Goal: Transaction & Acquisition: Purchase product/service

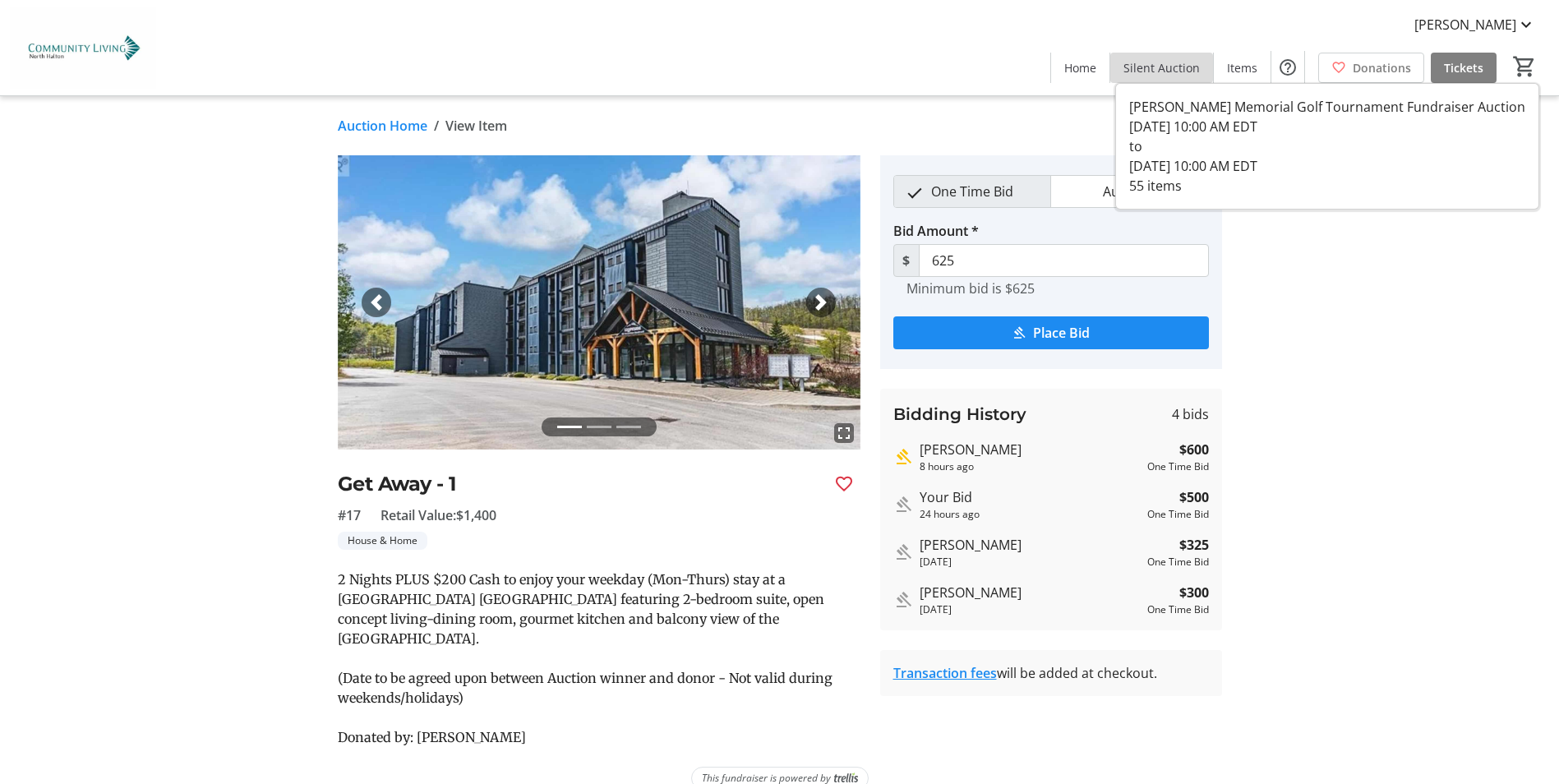
click at [1178, 67] on span "Silent Auction" at bounding box center [1161, 67] width 77 height 17
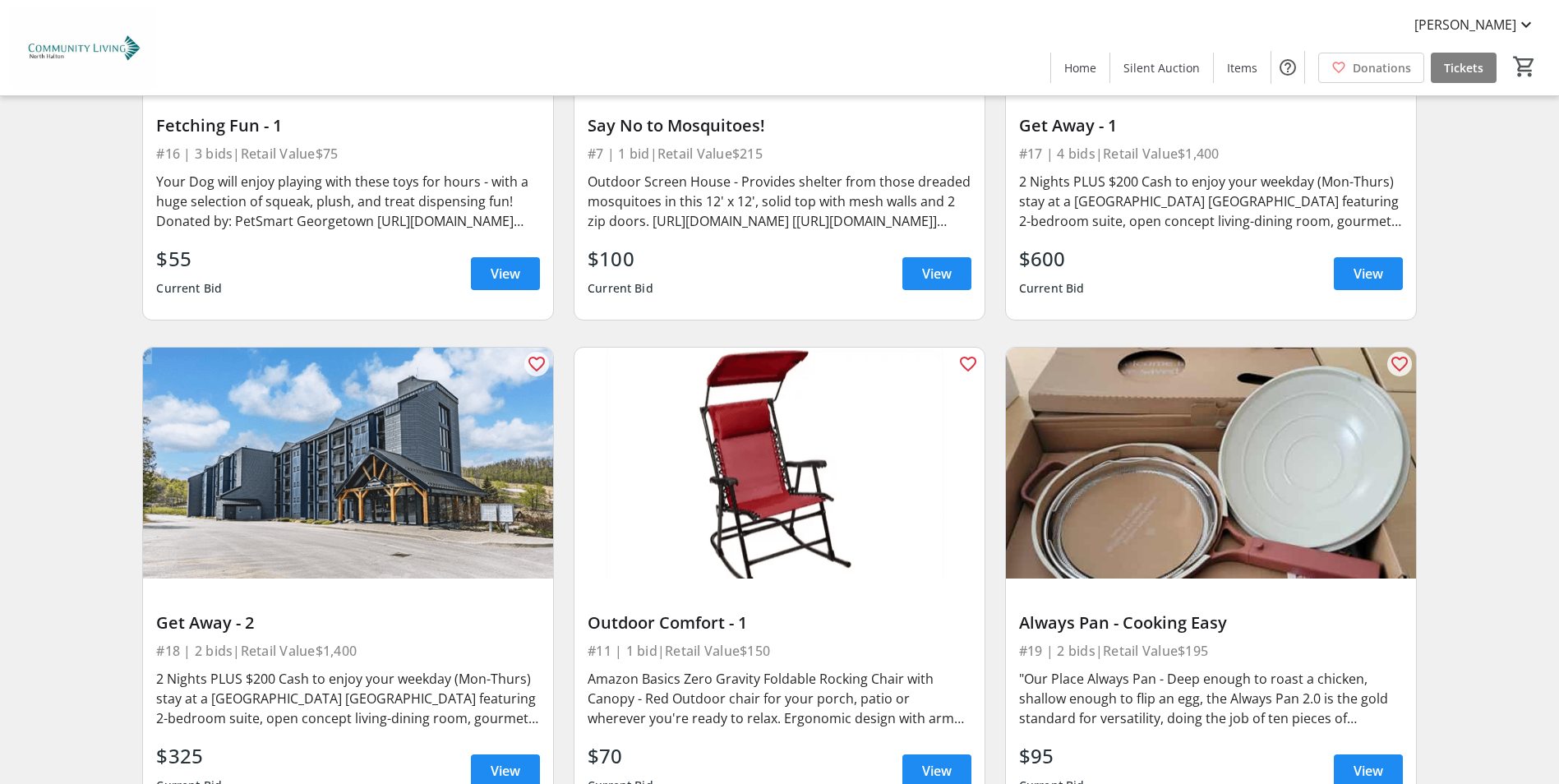
scroll to position [2958, 0]
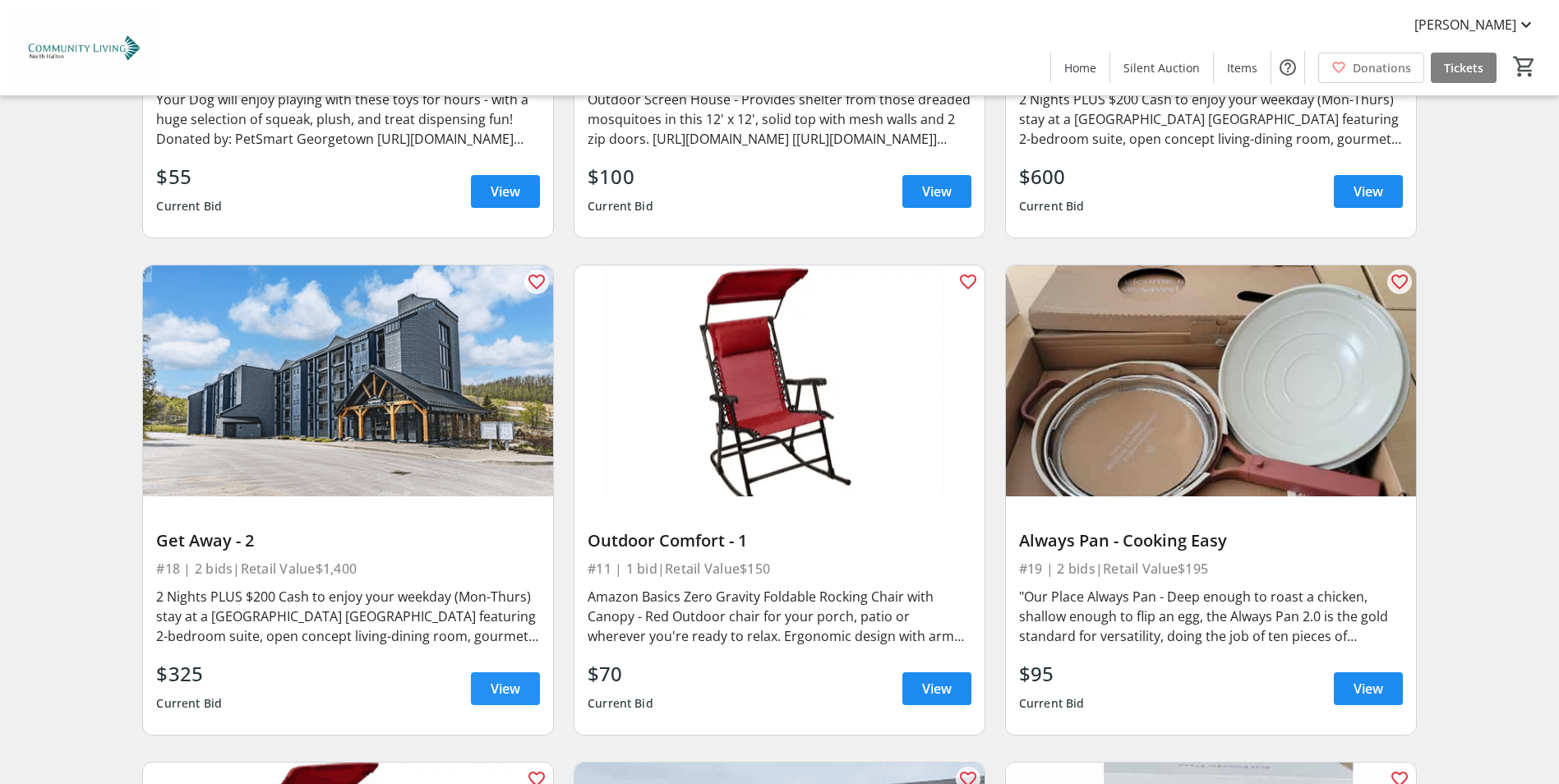
click at [502, 680] on span "View" at bounding box center [505, 688] width 29 height 20
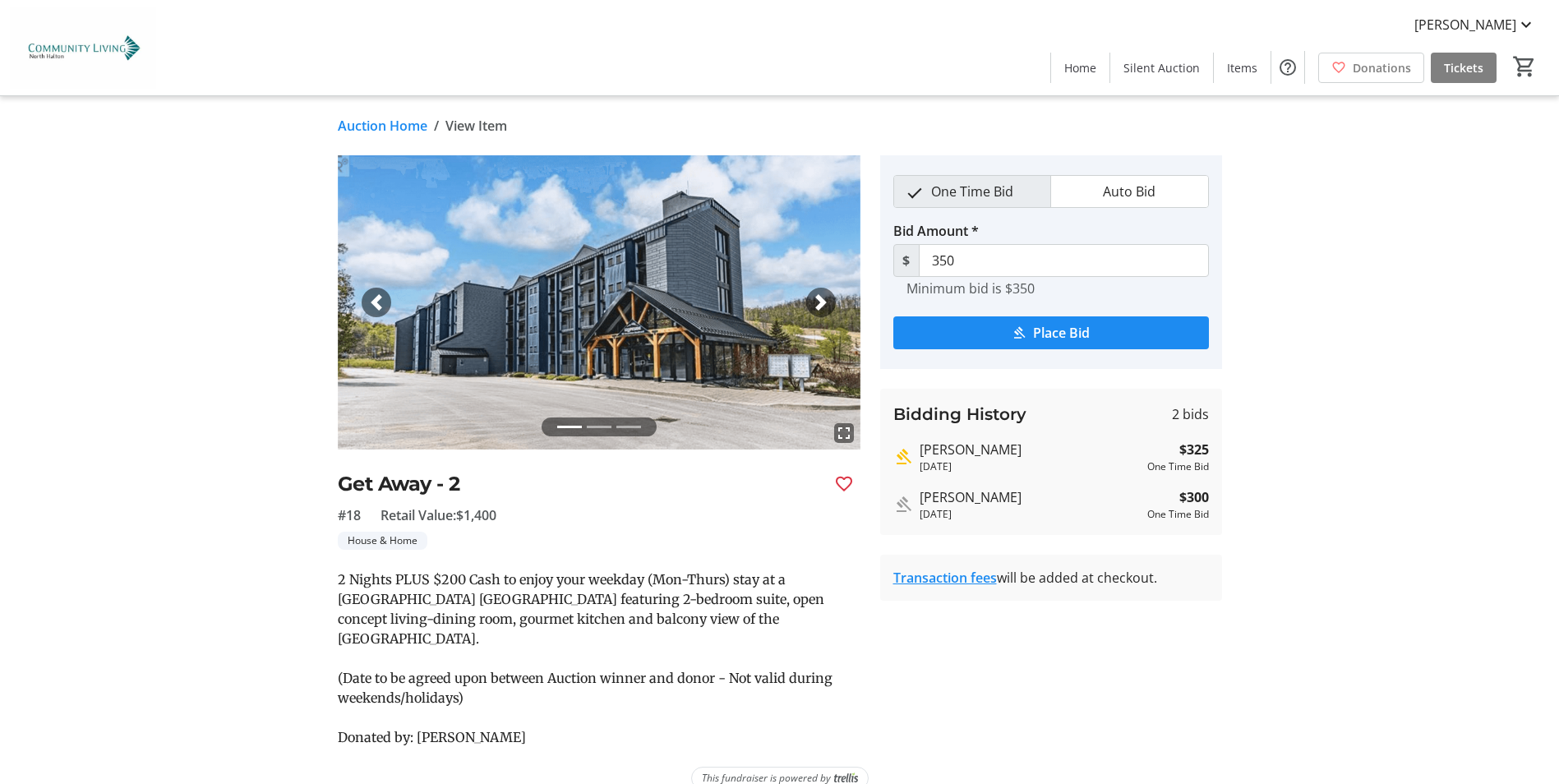
click at [815, 301] on span "button" at bounding box center [820, 302] width 16 height 16
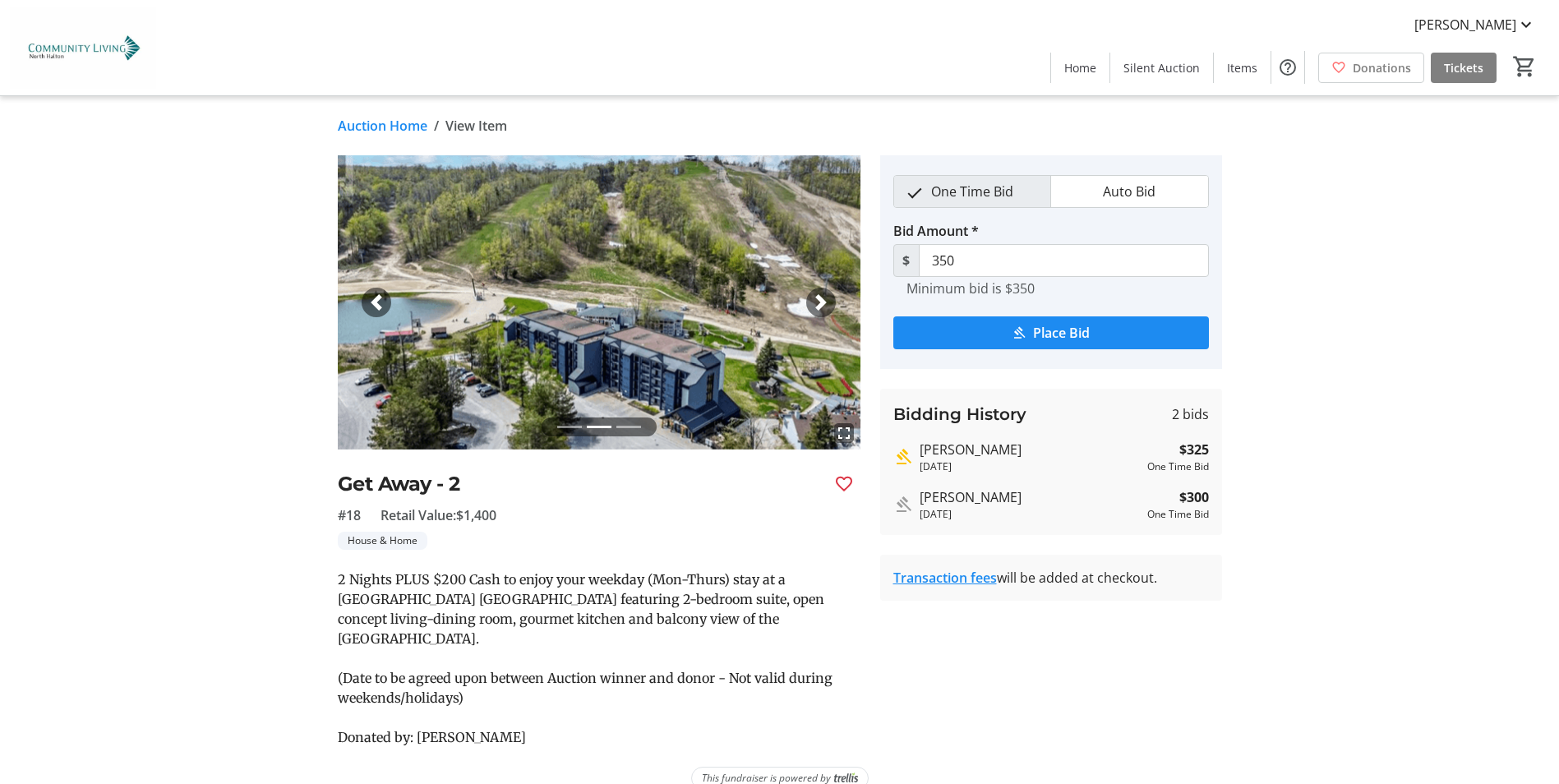
click at [817, 305] on span "button" at bounding box center [820, 302] width 16 height 16
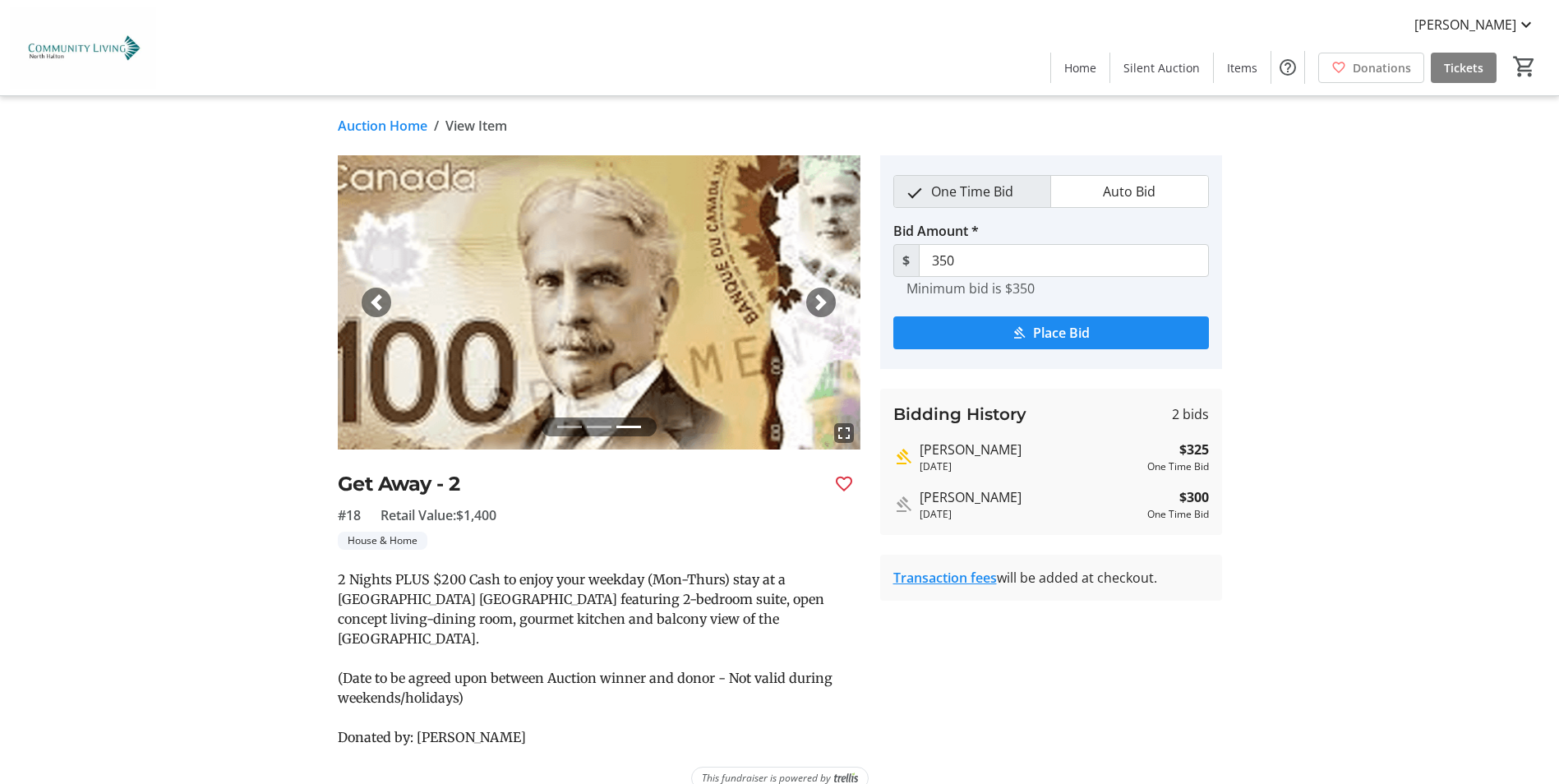
click at [817, 305] on span "button" at bounding box center [820, 302] width 16 height 16
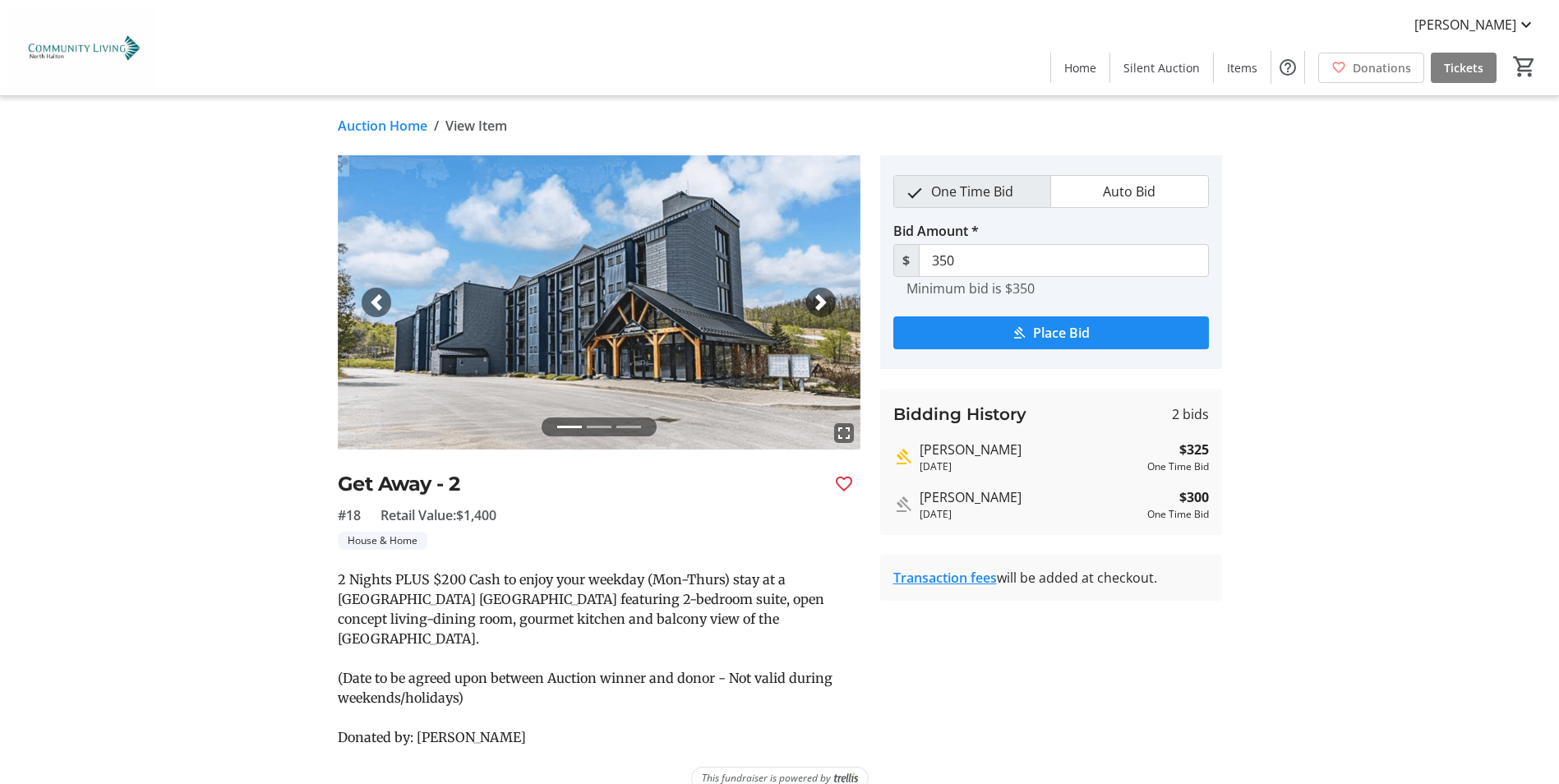
scroll to position [6, 0]
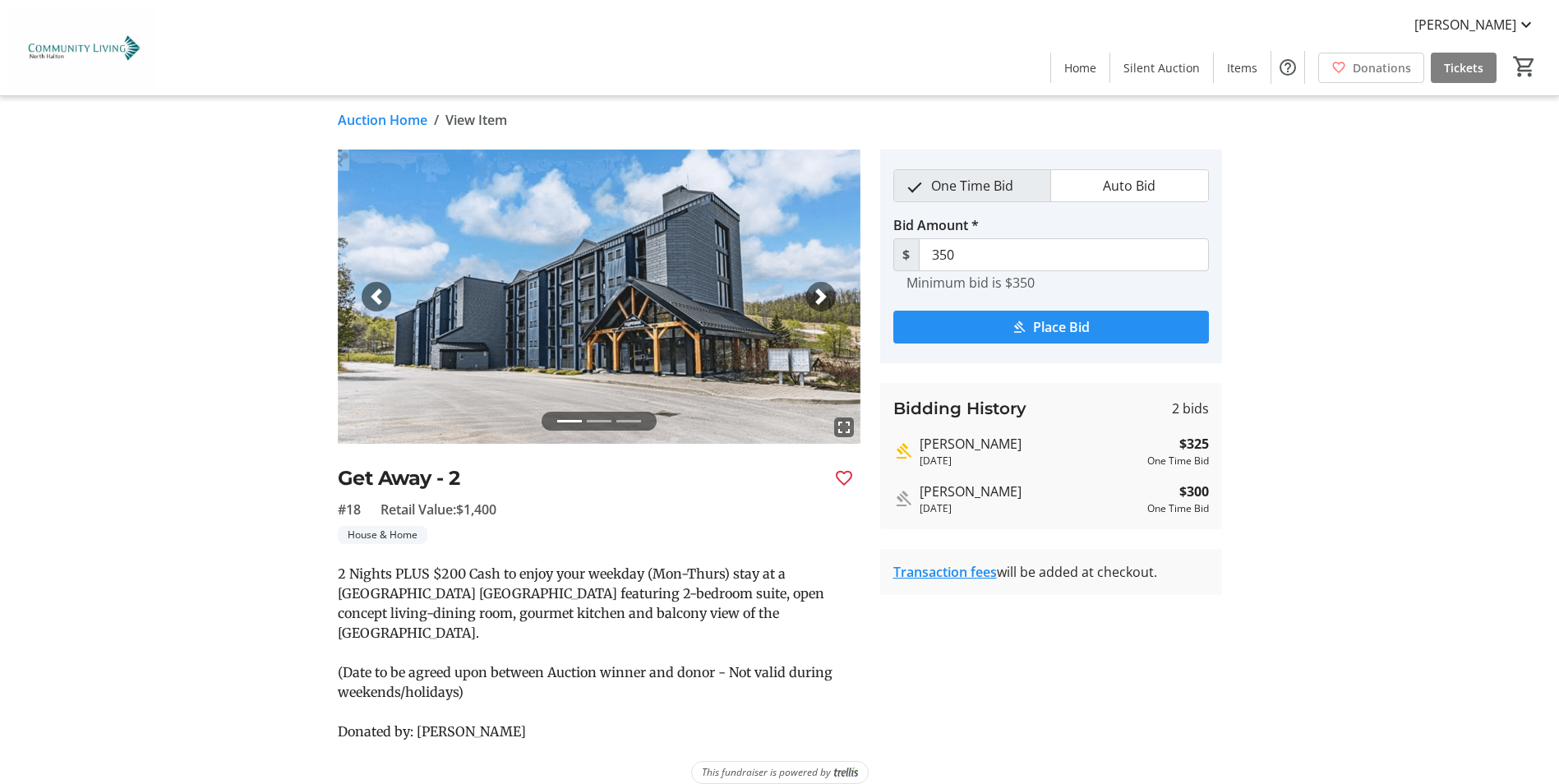
click at [1066, 326] on span "Place Bid" at bounding box center [1062, 327] width 57 height 20
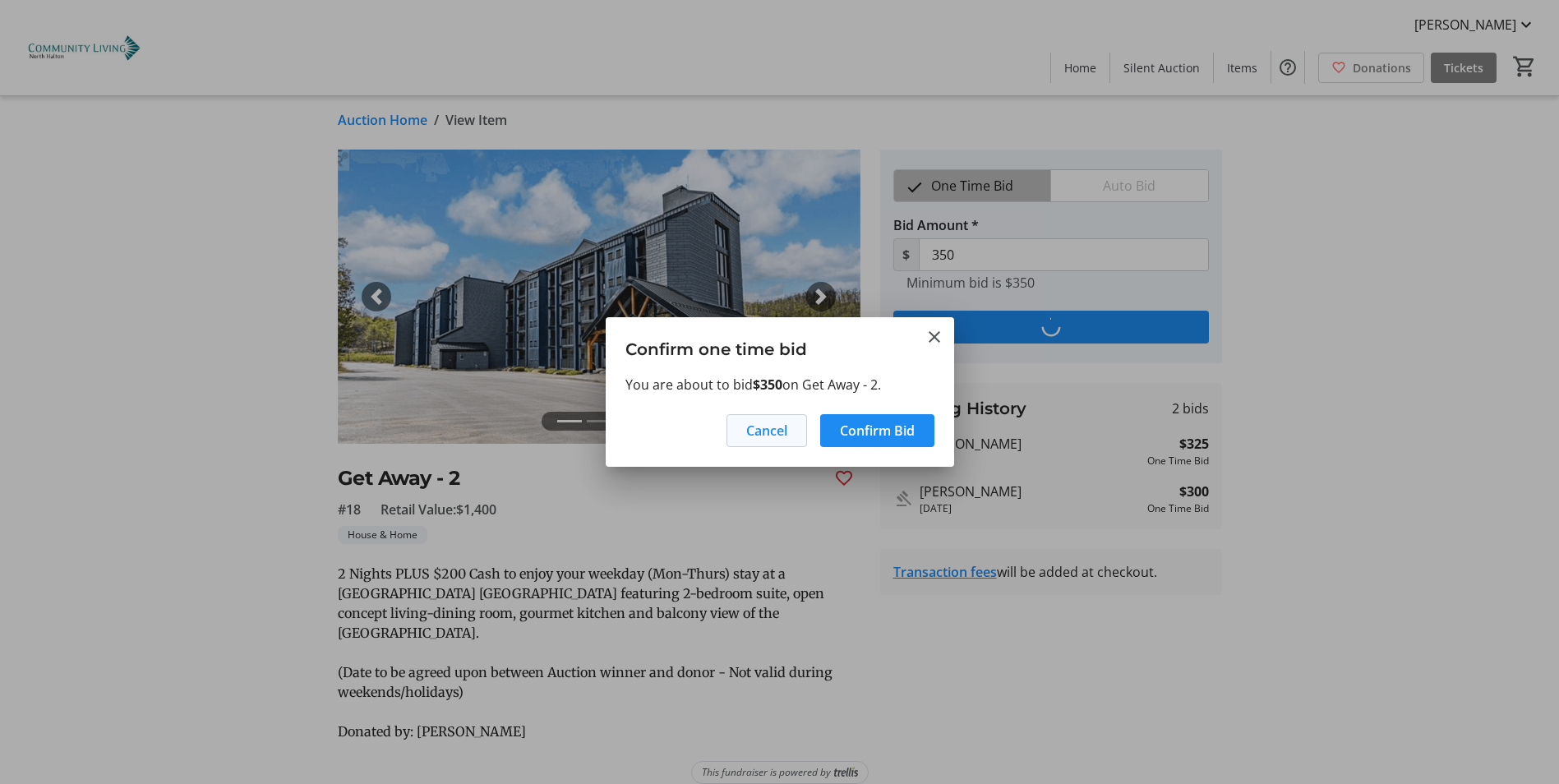
click at [785, 418] on span at bounding box center [766, 431] width 79 height 40
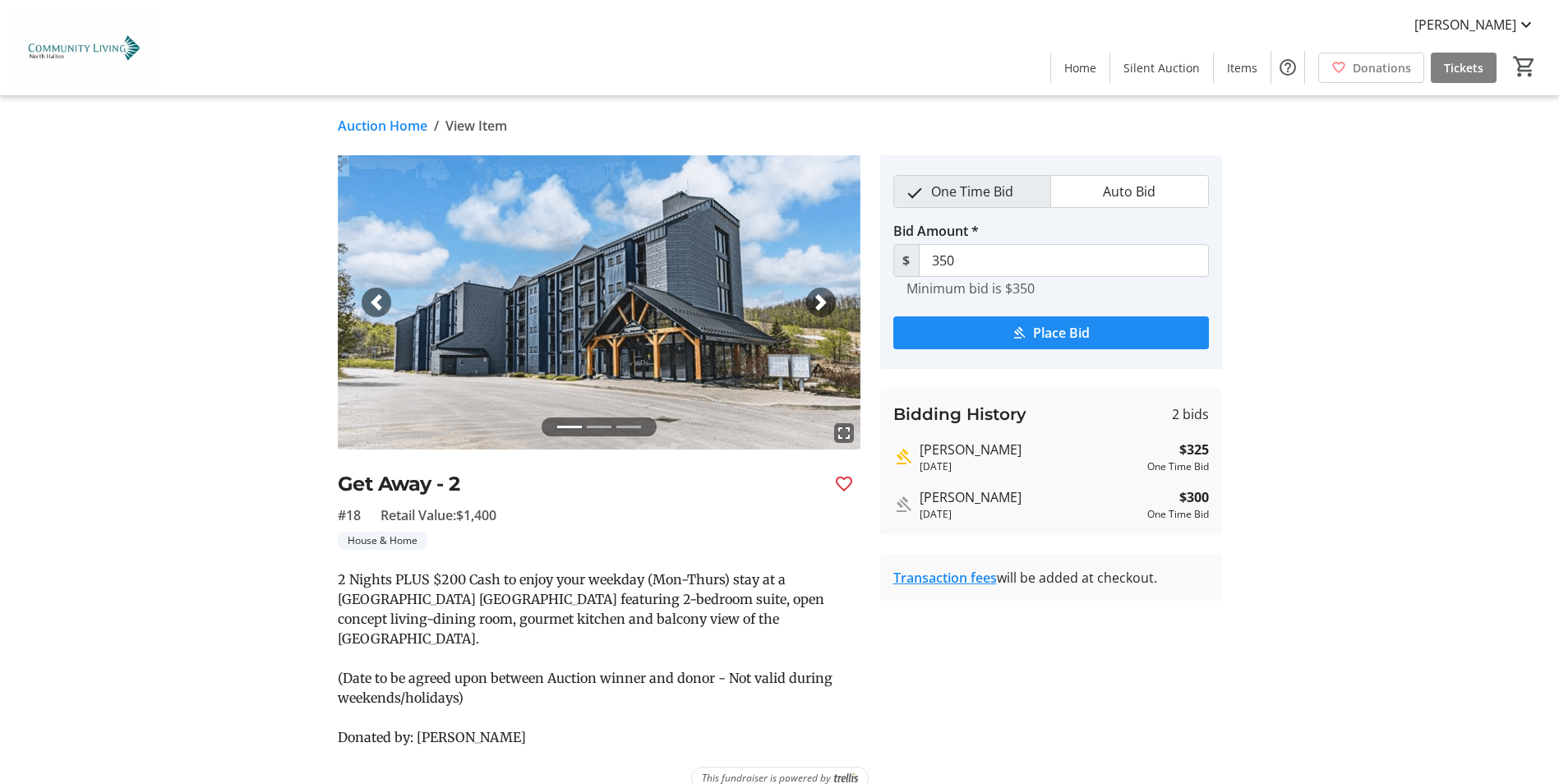
scroll to position [6, 0]
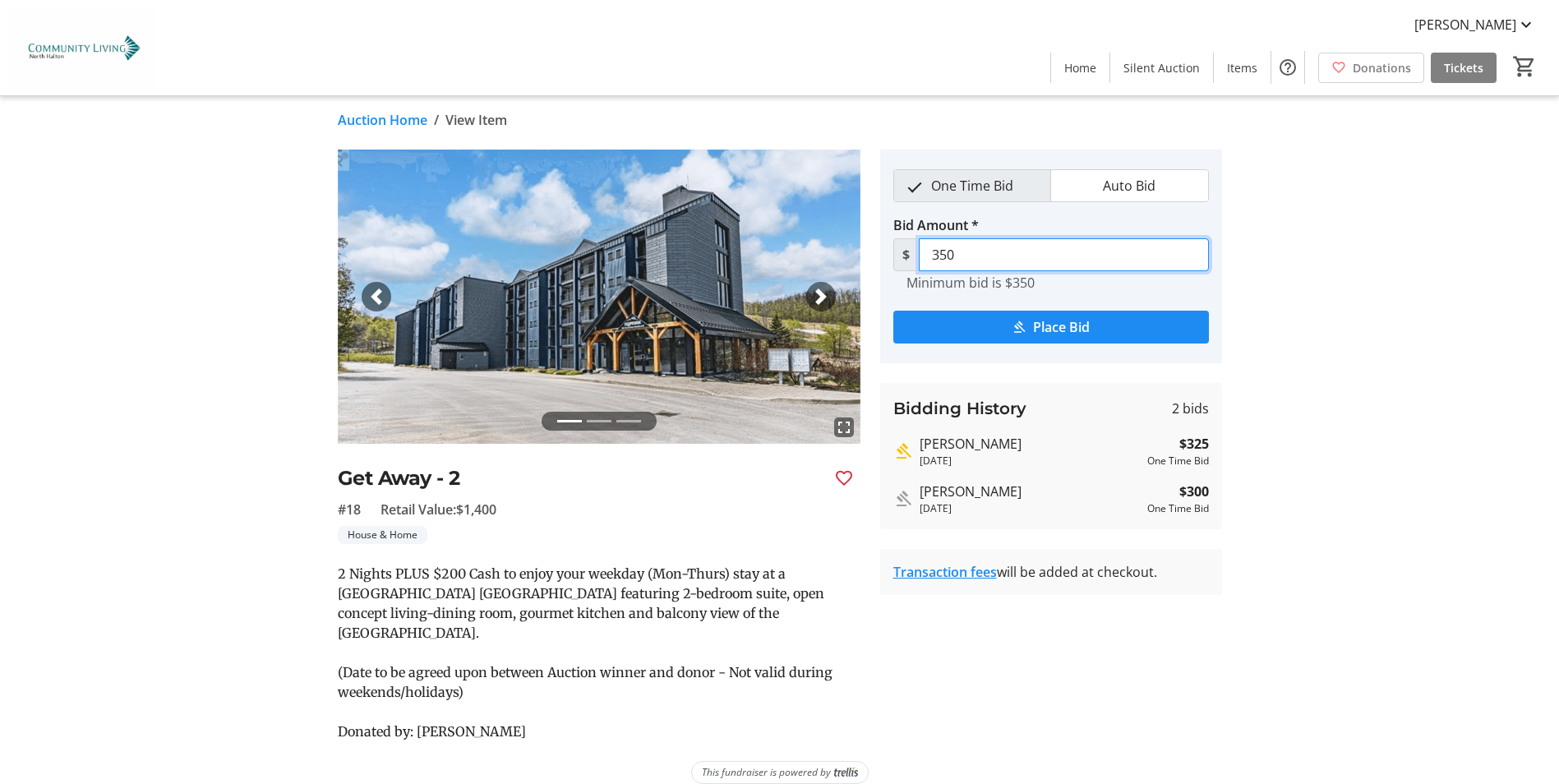
click at [973, 255] on input "350" at bounding box center [1064, 255] width 290 height 33
type input "3"
click at [1290, 353] on div "fullscreen fullscreen fullscreen Previous Next Get Away - 2 #18 Retail Value: $…" at bounding box center [780, 445] width 1085 height 592
click at [1061, 319] on span "Place Bid" at bounding box center [1062, 327] width 57 height 20
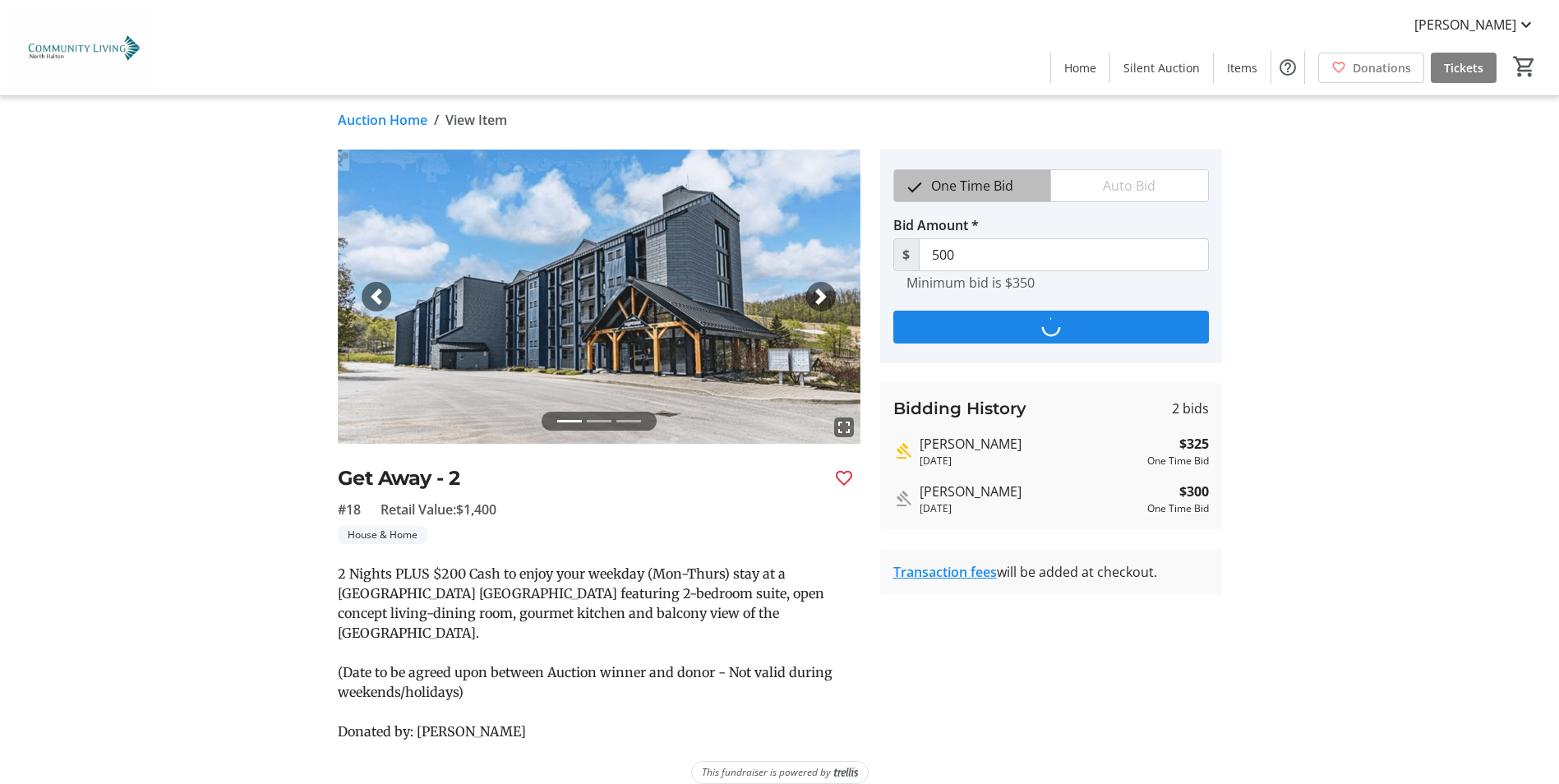
scroll to position [0, 0]
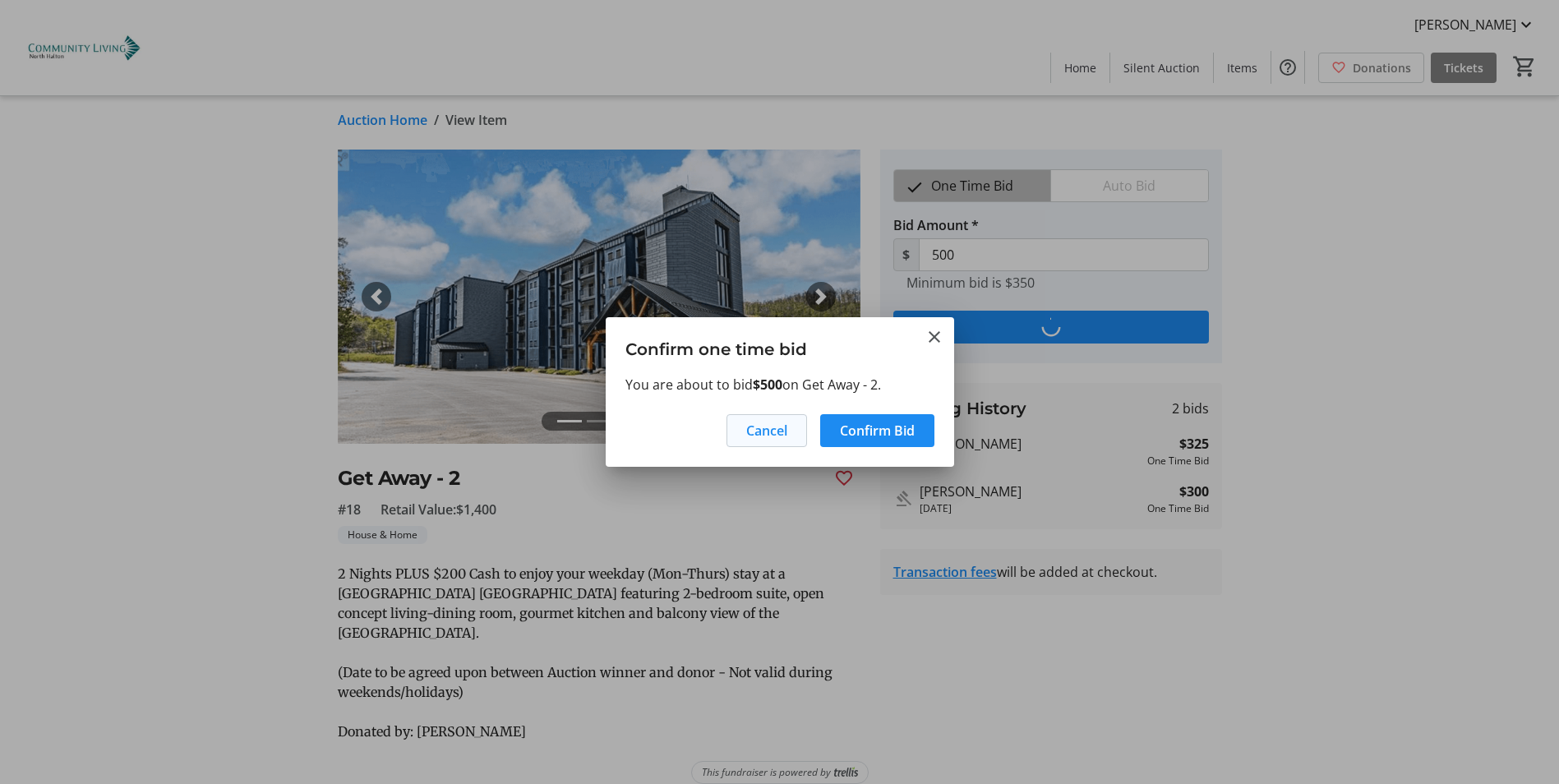
click at [764, 426] on span "Cancel" at bounding box center [766, 430] width 41 height 20
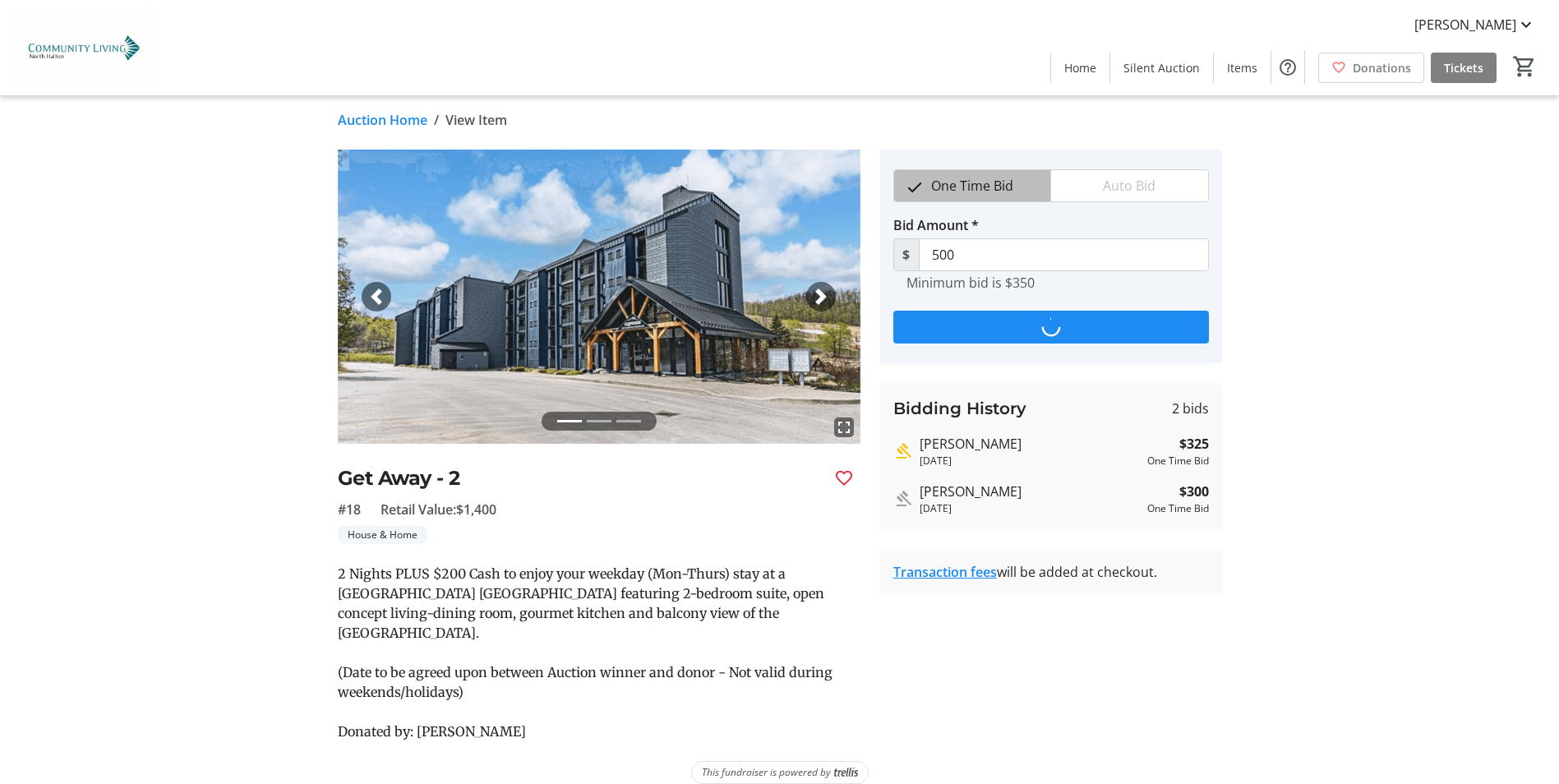
scroll to position [6, 0]
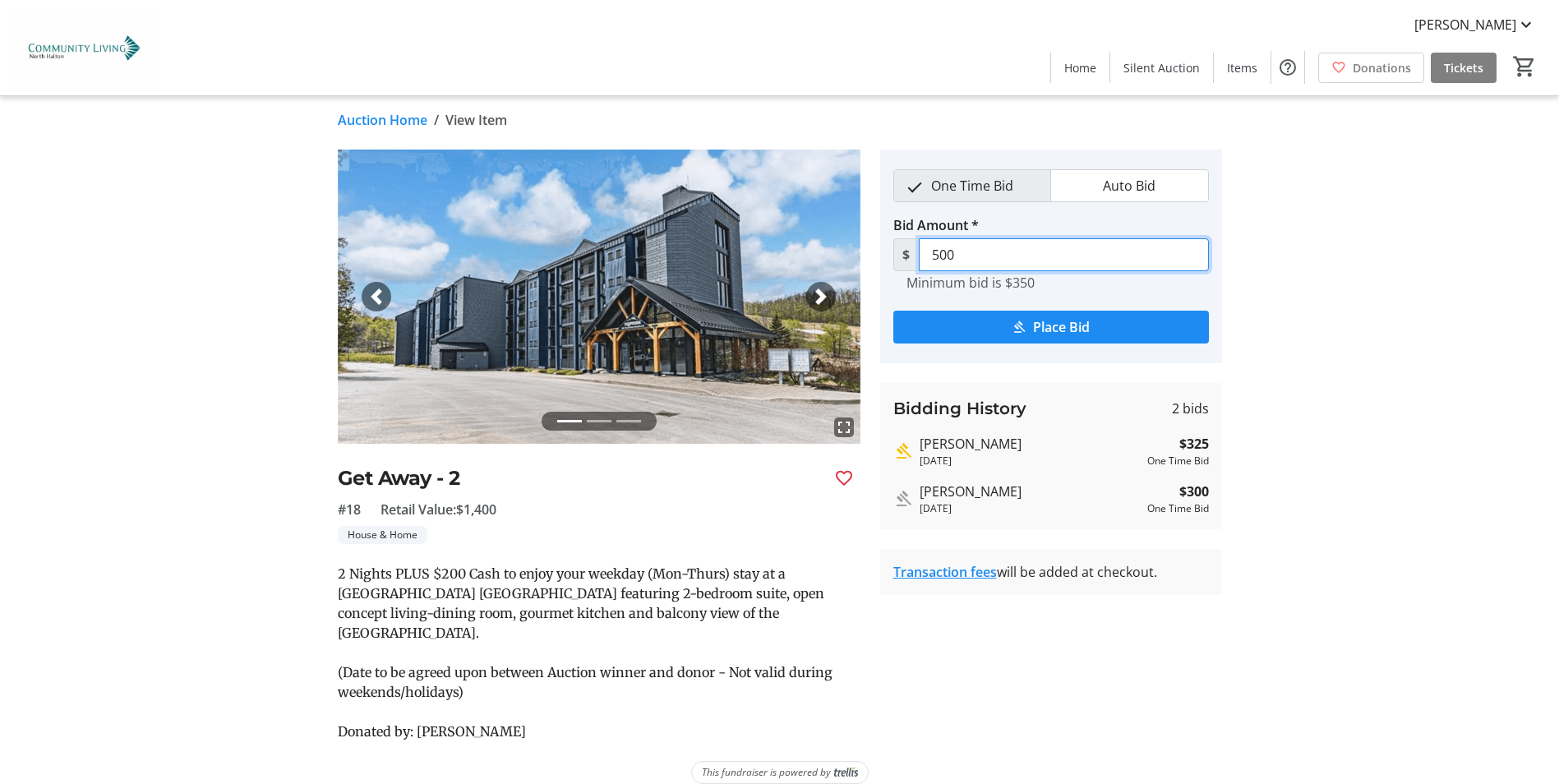
drag, startPoint x: 977, startPoint y: 252, endPoint x: 857, endPoint y: 253, distance: 120.0
click at [857, 253] on div "fullscreen fullscreen fullscreen Previous Next Get Away - 2 #18 Retail Value: $…" at bounding box center [780, 445] width 1085 height 592
click at [1055, 330] on span "Place Bid" at bounding box center [1062, 327] width 57 height 20
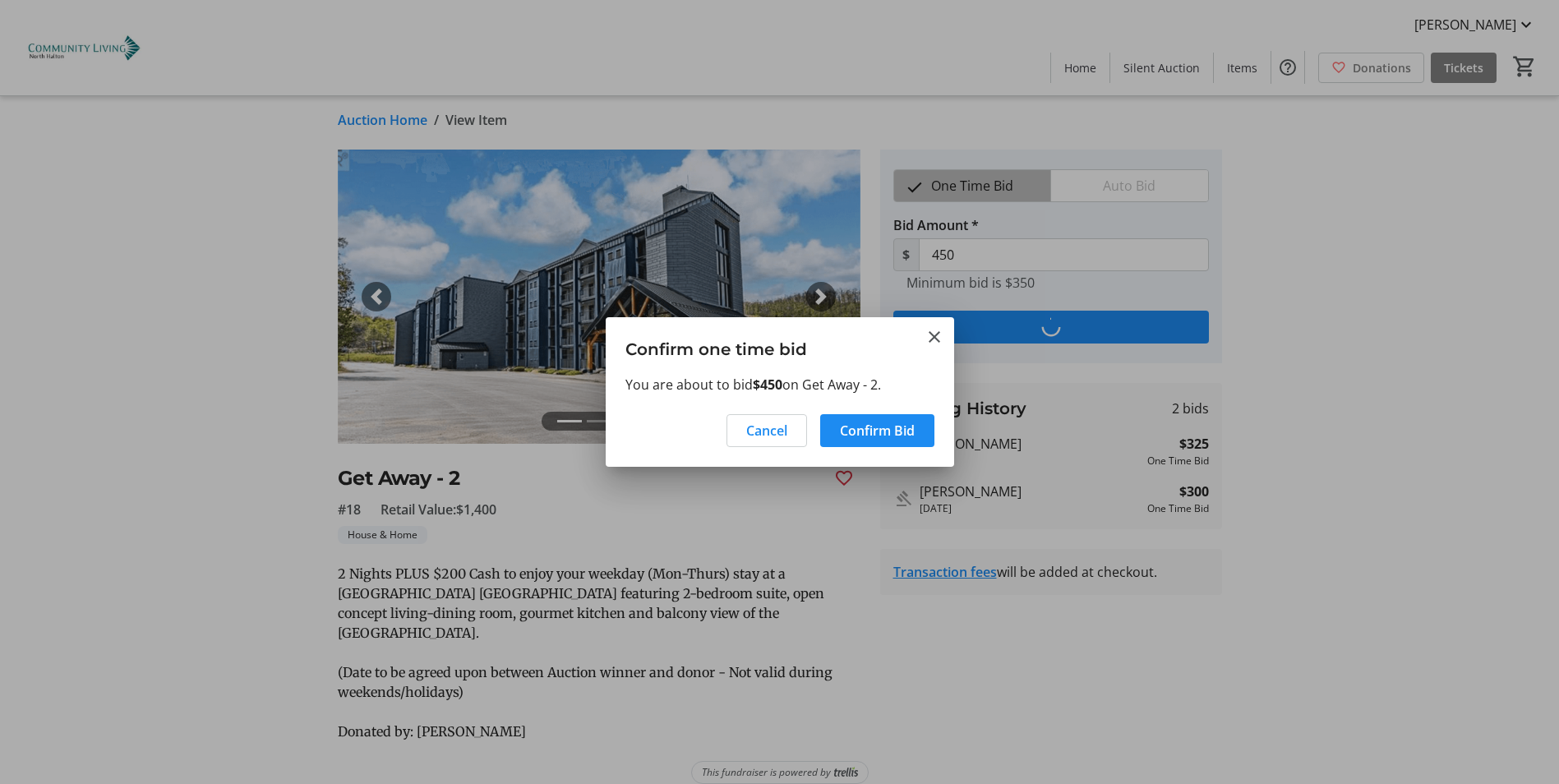
scroll to position [0, 0]
click at [887, 426] on span "Confirm Bid" at bounding box center [877, 430] width 75 height 20
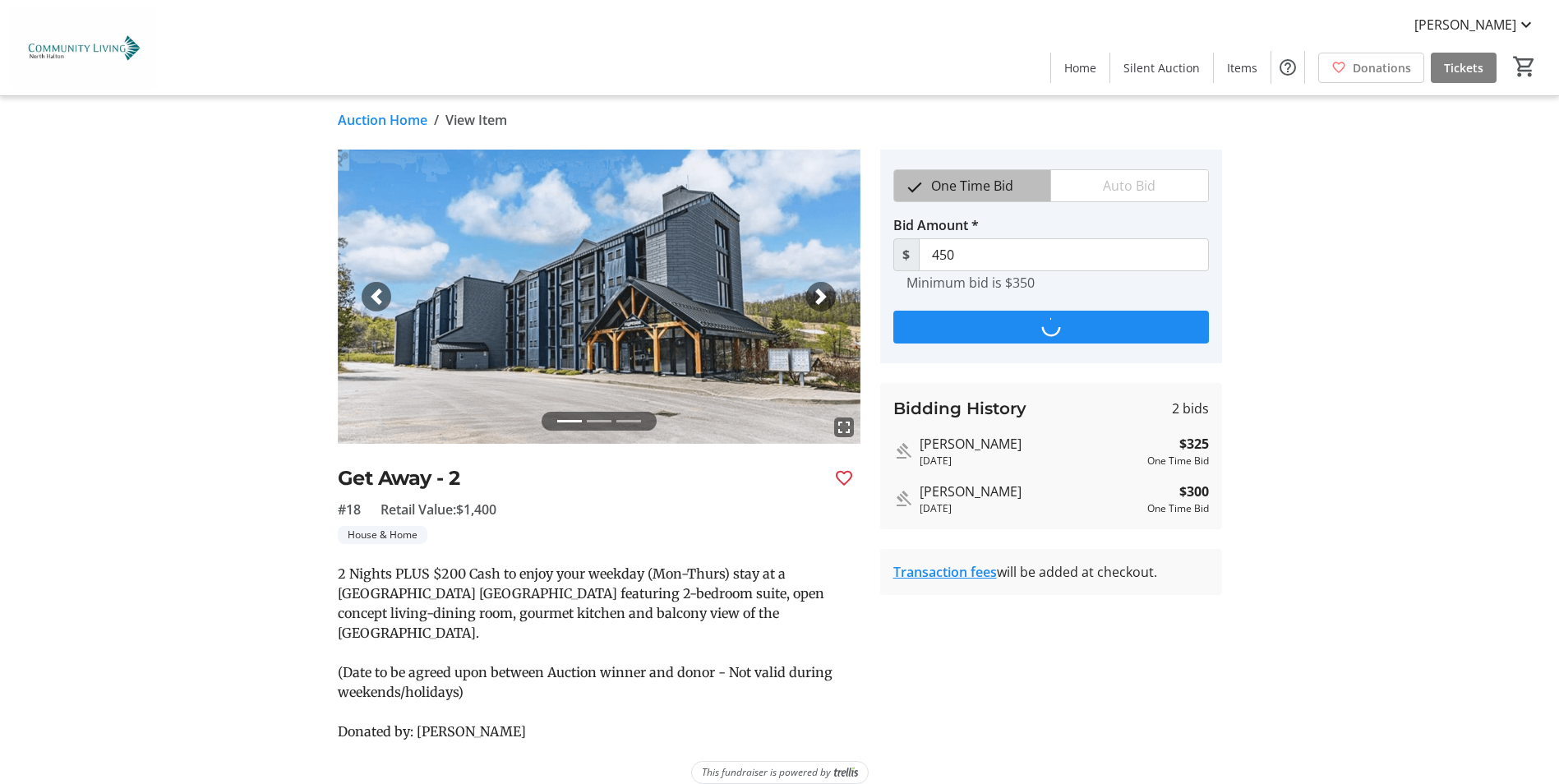
type input "475"
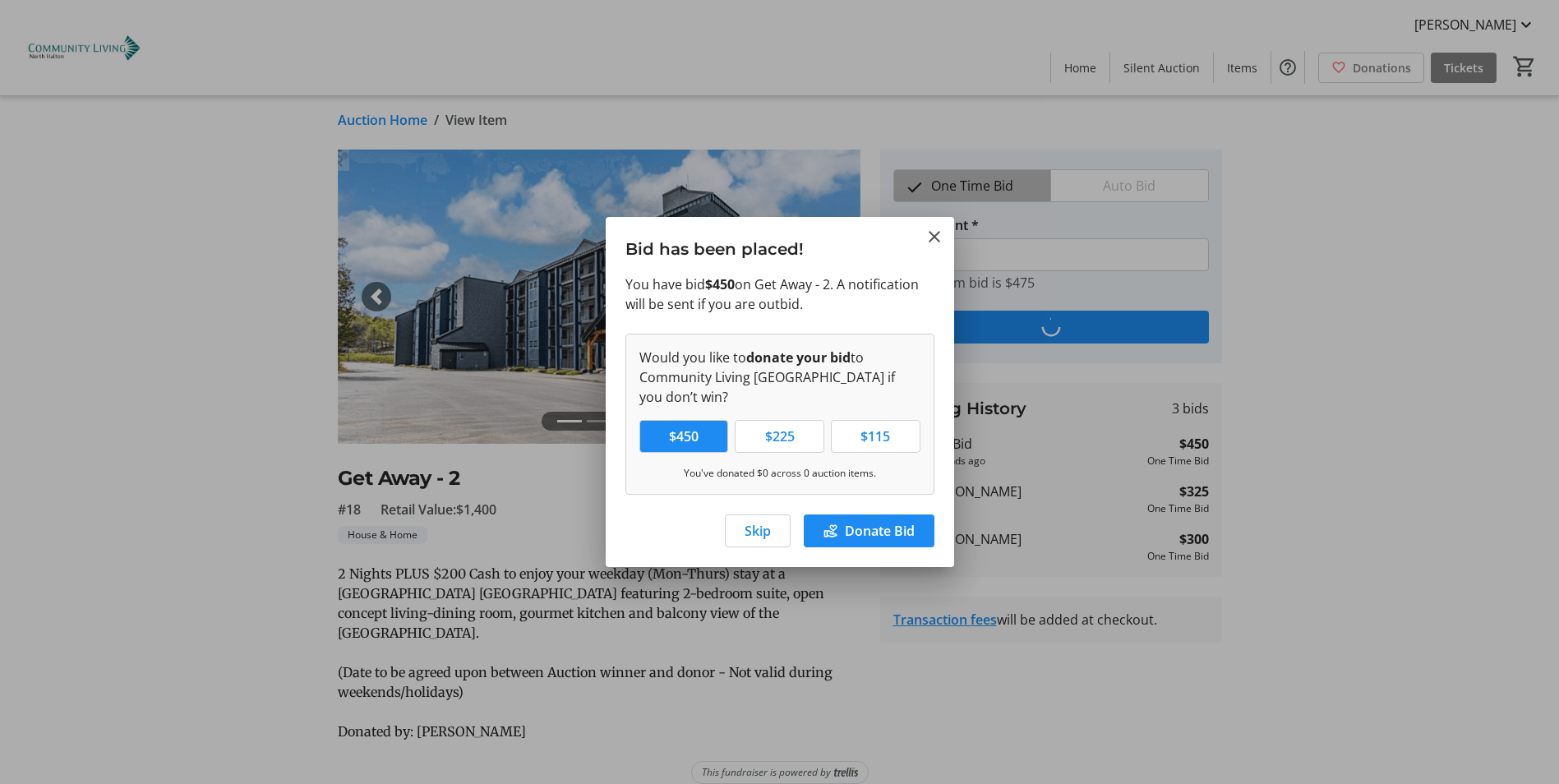
scroll to position [0, 0]
click at [762, 535] on span "Skip" at bounding box center [758, 530] width 27 height 20
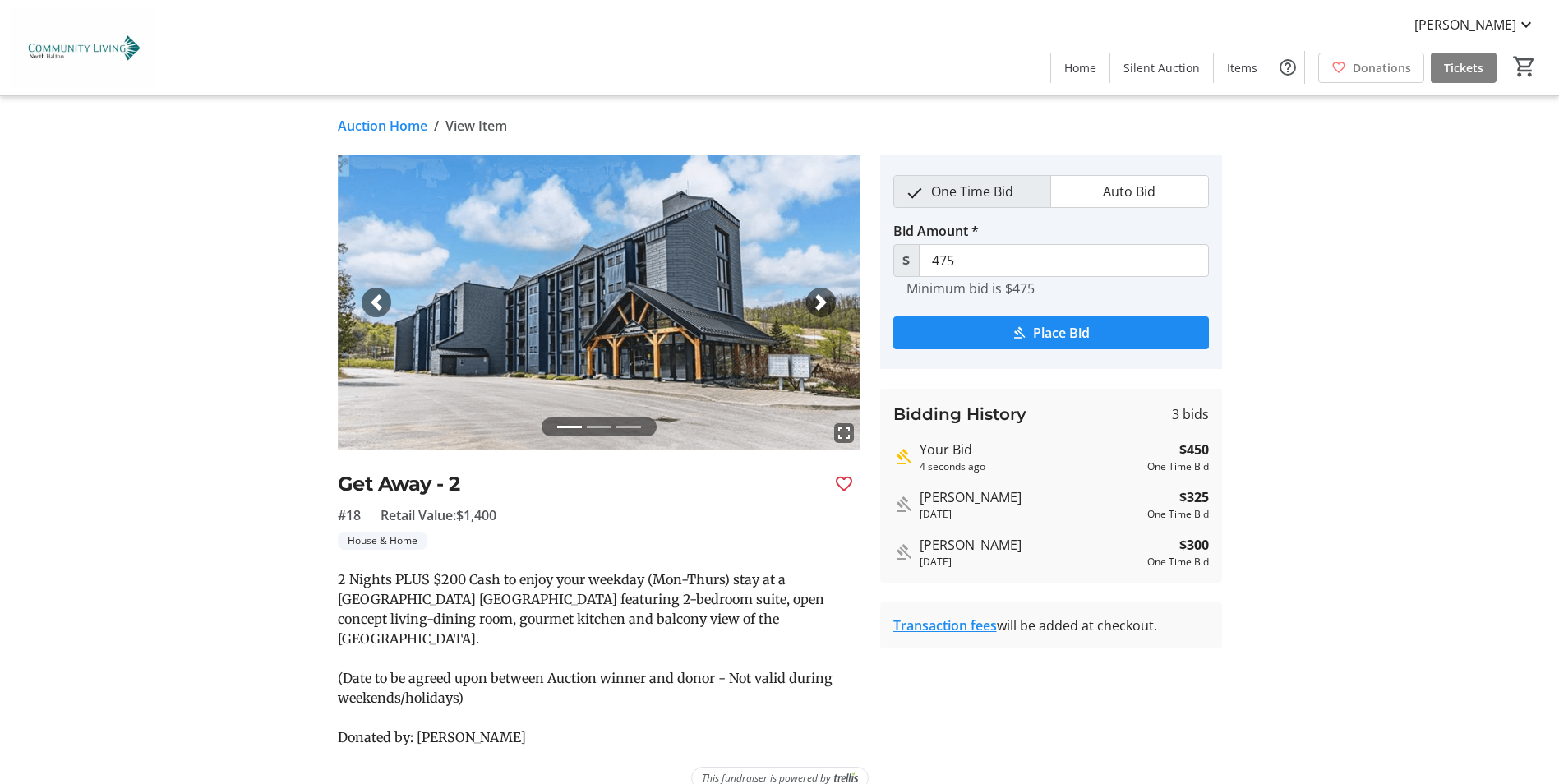
scroll to position [6, 0]
